Goal: Navigation & Orientation: Find specific page/section

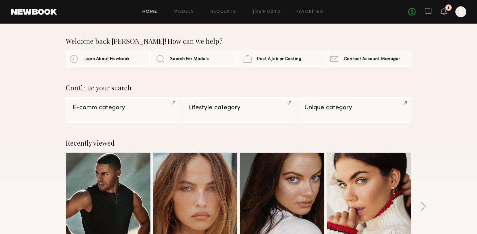
click at [109, 177] on link at bounding box center [108, 195] width 41 height 84
click at [427, 14] on icon at bounding box center [428, 11] width 7 height 7
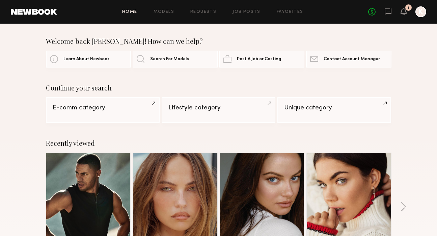
click at [84, 173] on link at bounding box center [88, 195] width 41 height 84
click at [165, 61] on link "Search For Models" at bounding box center [175, 58] width 85 height 17
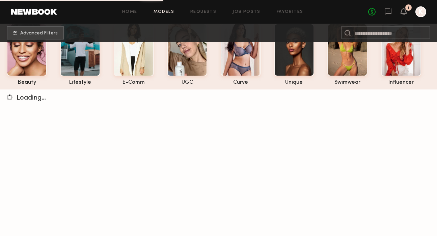
scroll to position [69, 0]
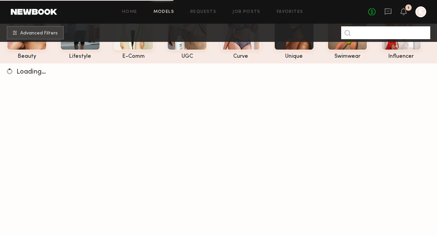
click at [361, 35] on input at bounding box center [385, 32] width 89 height 13
type input "****"
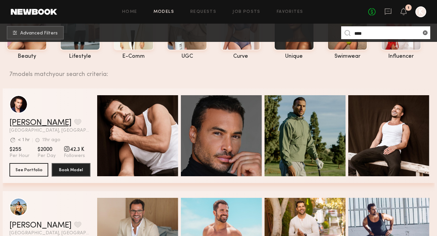
click at [29, 123] on link "[PERSON_NAME]" at bounding box center [40, 123] width 62 height 8
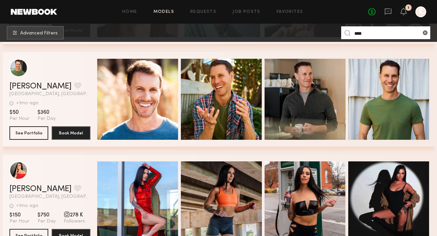
scroll to position [422, 0]
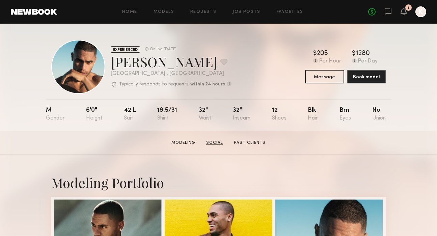
click at [214, 142] on link "Social" at bounding box center [214, 143] width 22 height 6
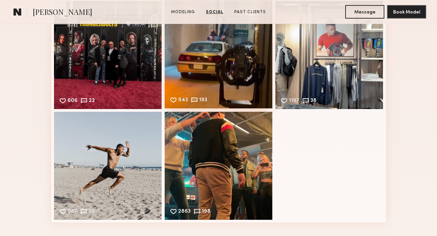
scroll to position [735, 0]
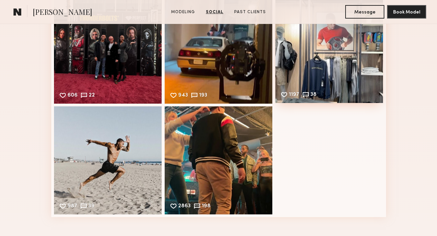
click at [343, 53] on div "1197 38 Likes & comments displayed to show model’s engagement" at bounding box center [329, 49] width 108 height 108
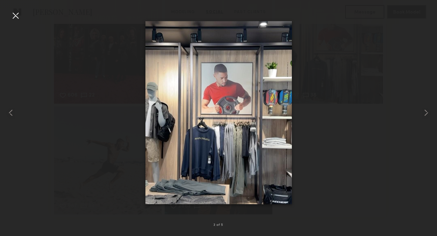
click at [15, 16] on div at bounding box center [15, 15] width 11 height 11
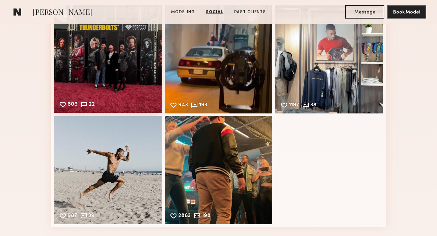
scroll to position [725, 0]
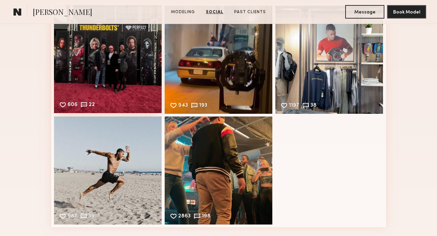
click at [116, 69] on div "606 22 Likes & comments displayed to show model’s engagement" at bounding box center [108, 59] width 108 height 108
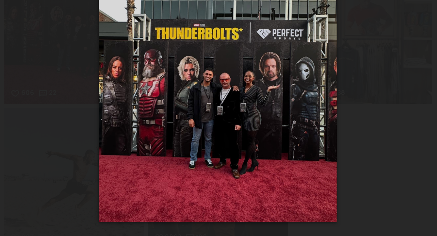
click at [96, 140] on div at bounding box center [218, 112] width 437 height 203
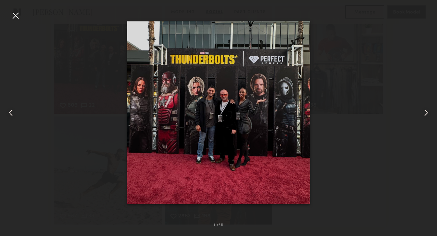
click at [21, 16] on div at bounding box center [15, 15] width 11 height 11
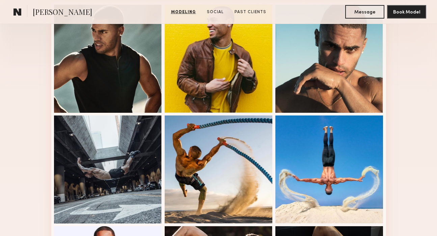
scroll to position [0, 0]
